Goal: Find specific page/section: Find specific page/section

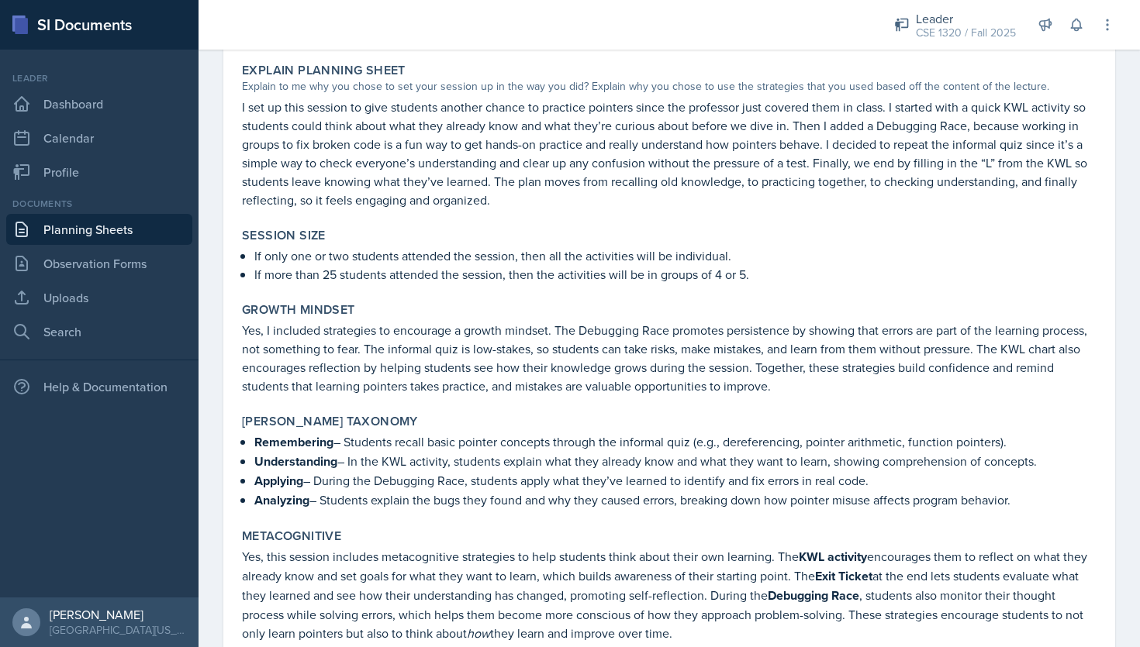
scroll to position [1642, 0]
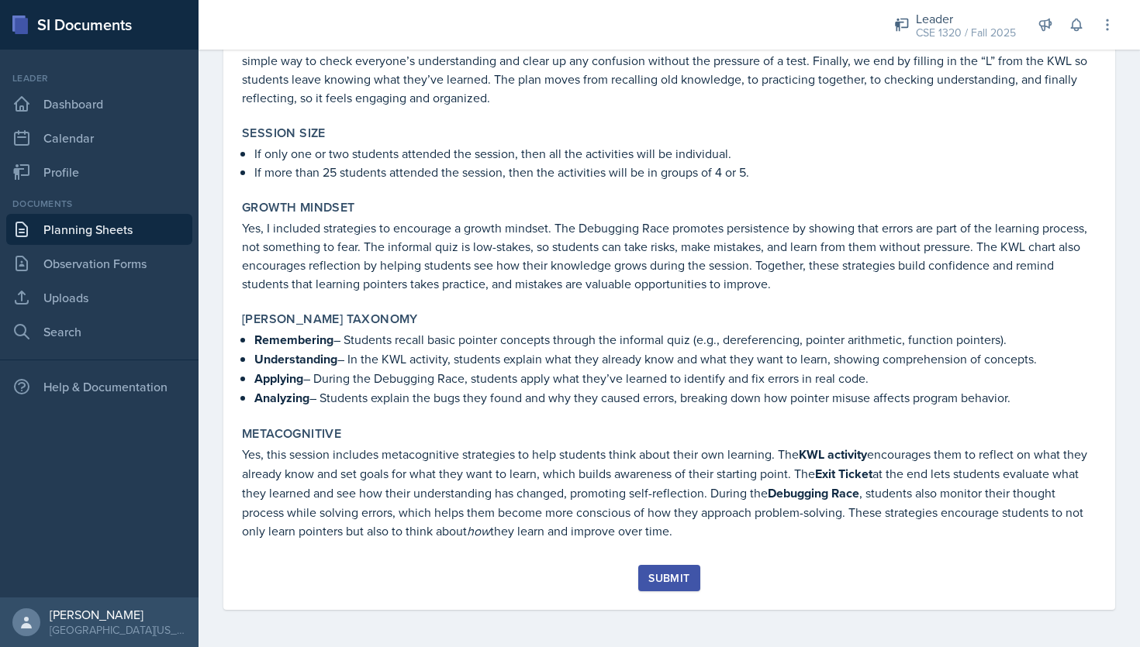
click at [681, 579] on div "Submit" at bounding box center [668, 578] width 41 height 12
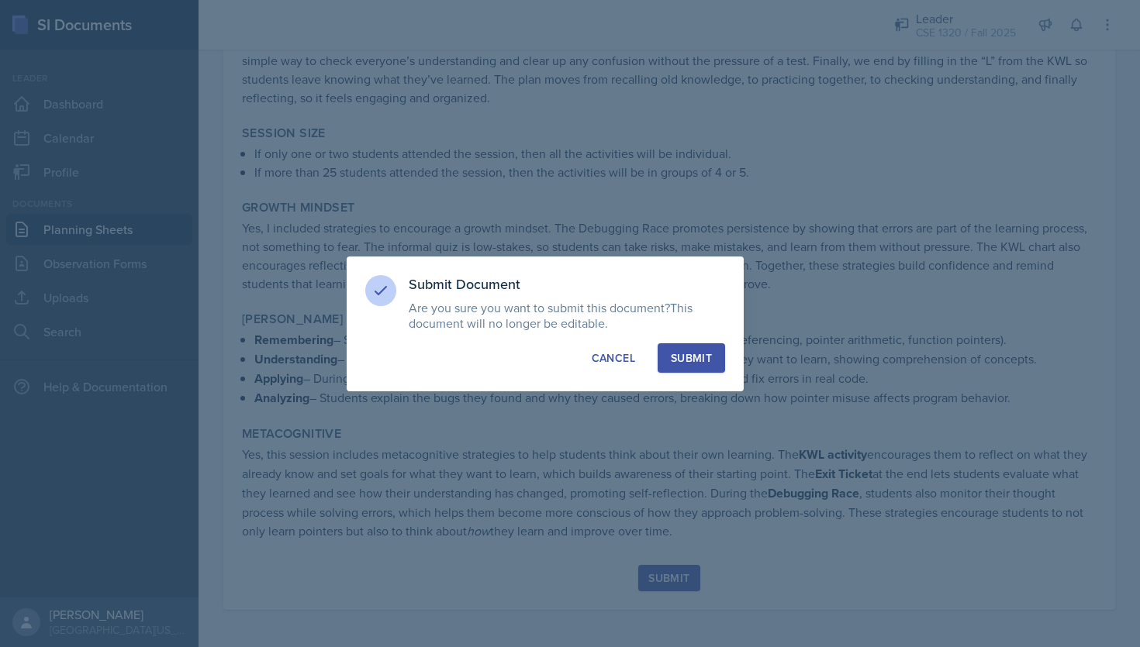
click at [697, 367] on button "Submit" at bounding box center [690, 357] width 67 height 29
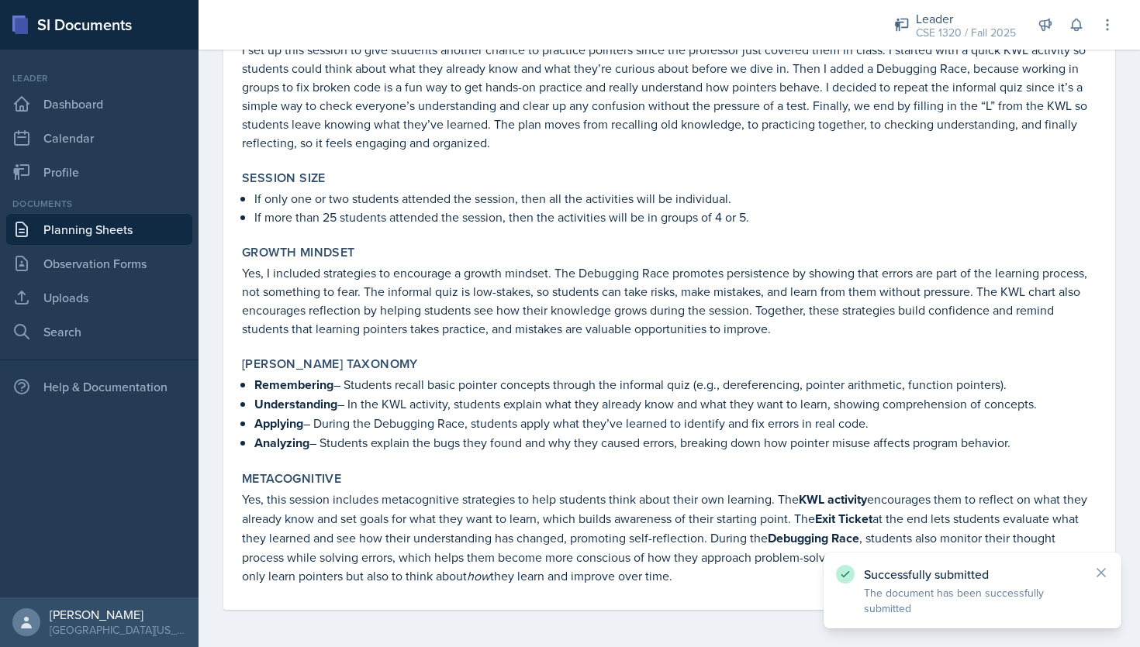
click at [145, 235] on link "Planning Sheets" at bounding box center [99, 229] width 186 height 31
